Goal: Task Accomplishment & Management: Manage account settings

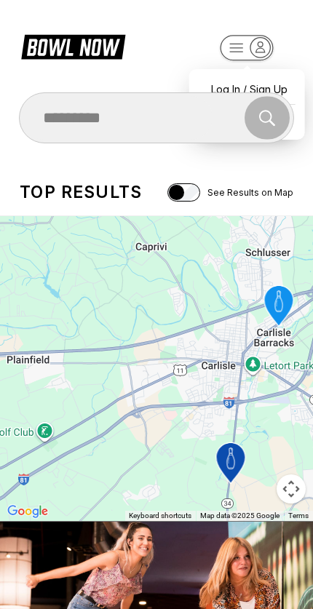
click at [258, 49] on icon "button" at bounding box center [260, 47] width 9 height 10
click at [234, 79] on div "Log In / Sign Up" at bounding box center [246, 88] width 101 height 25
select select "**"
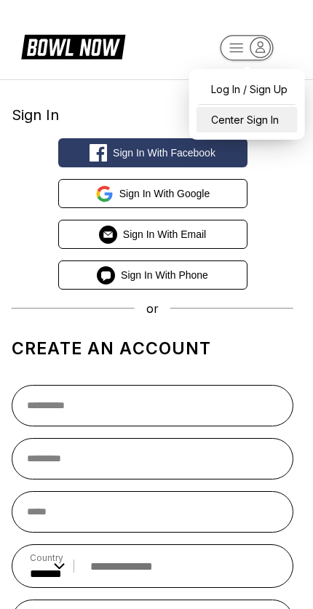
click at [265, 116] on div "Center Sign In" at bounding box center [246, 119] width 101 height 25
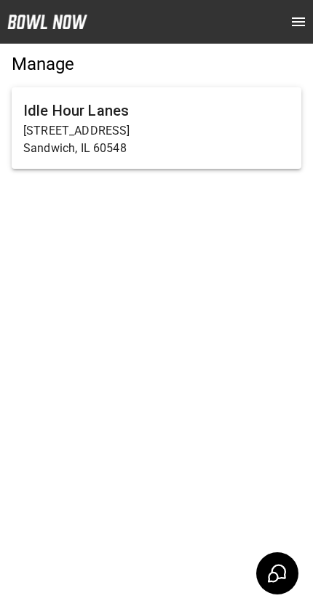
click at [220, 142] on p "Sandwich, IL 60548" at bounding box center [156, 148] width 266 height 17
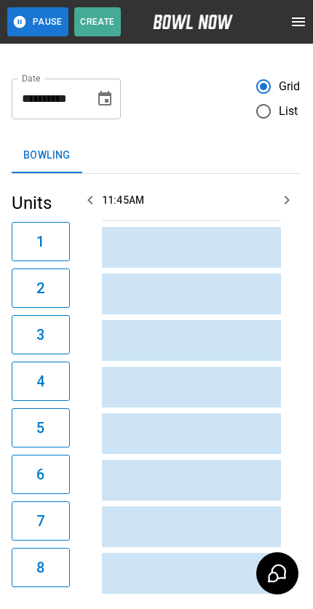
scroll to position [0, 211]
click at [287, 113] on span "List" at bounding box center [289, 111] width 20 height 17
